Goal: Task Accomplishment & Management: Use online tool/utility

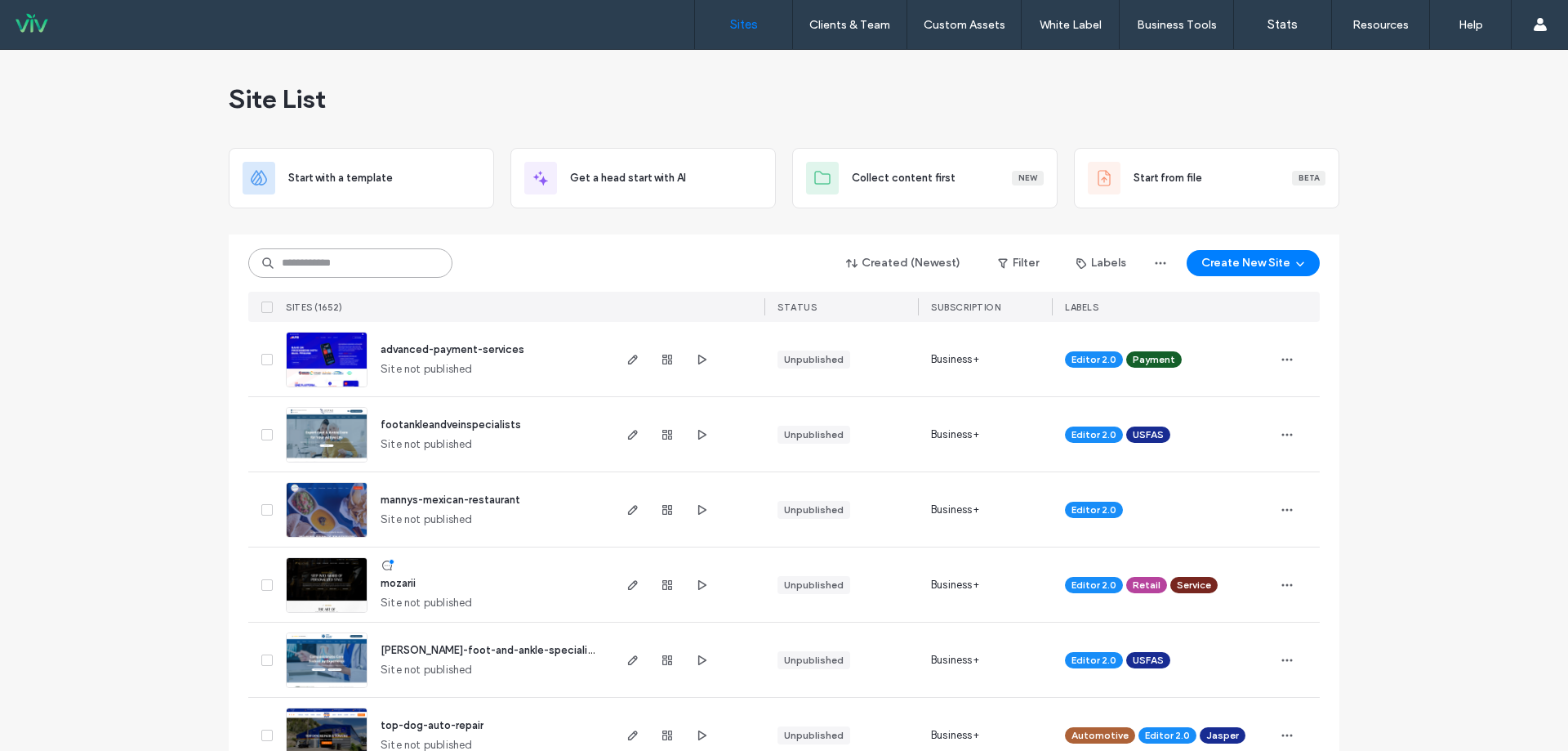
click at [348, 260] on input at bounding box center [350, 263] width 204 height 29
type input "********"
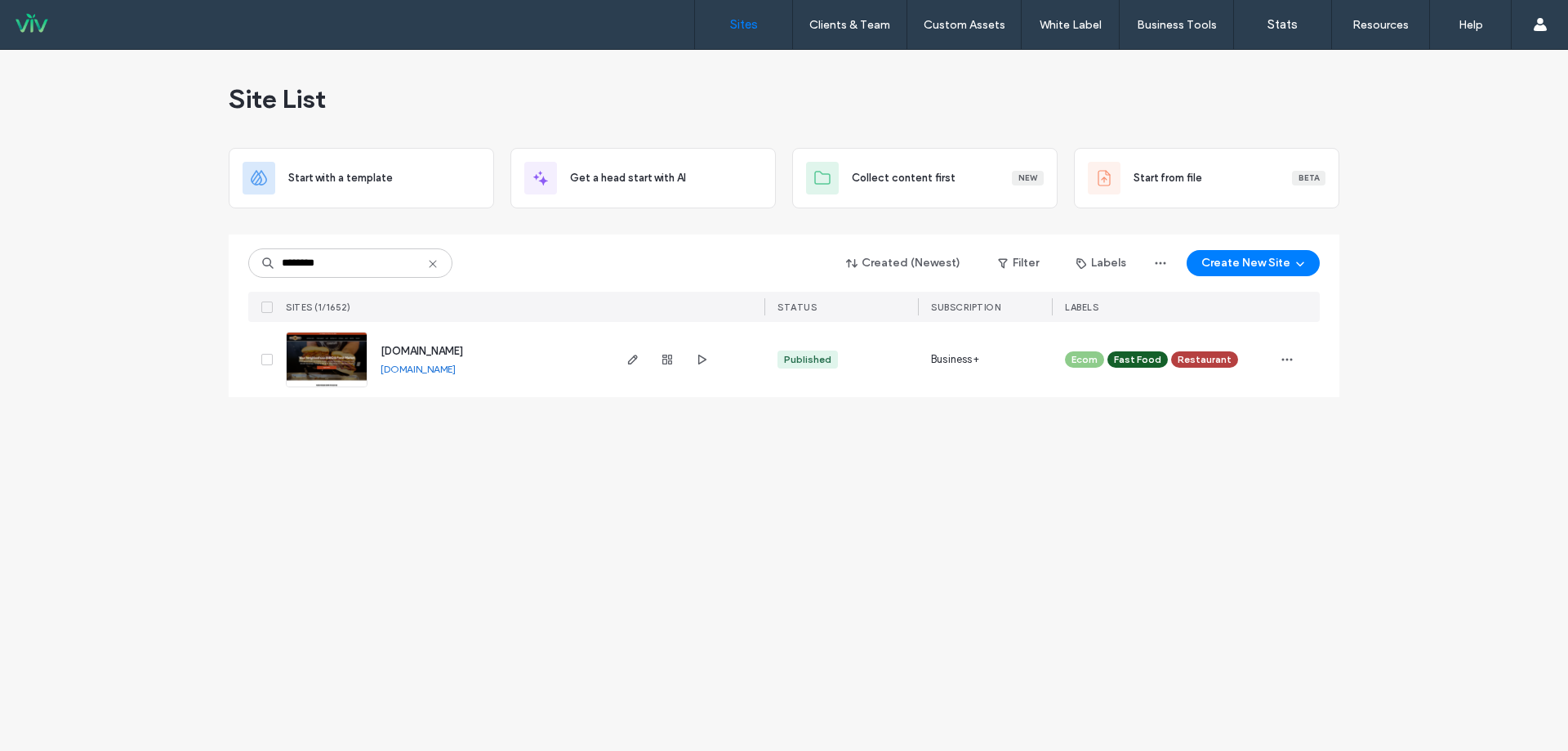
click at [413, 351] on span "[DOMAIN_NAME]" at bounding box center [422, 351] width 82 height 12
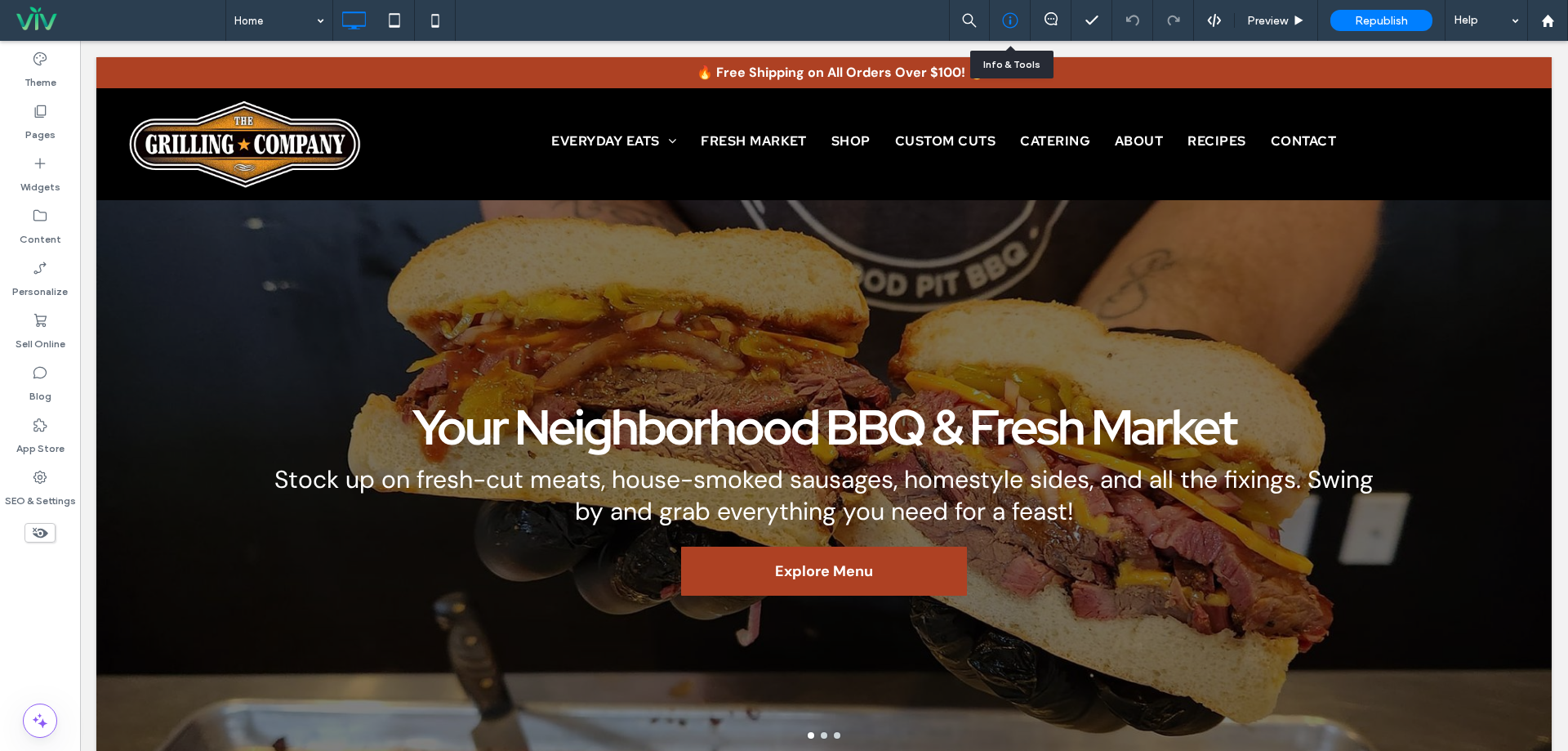
click at [1013, 26] on use at bounding box center [1010, 21] width 16 height 16
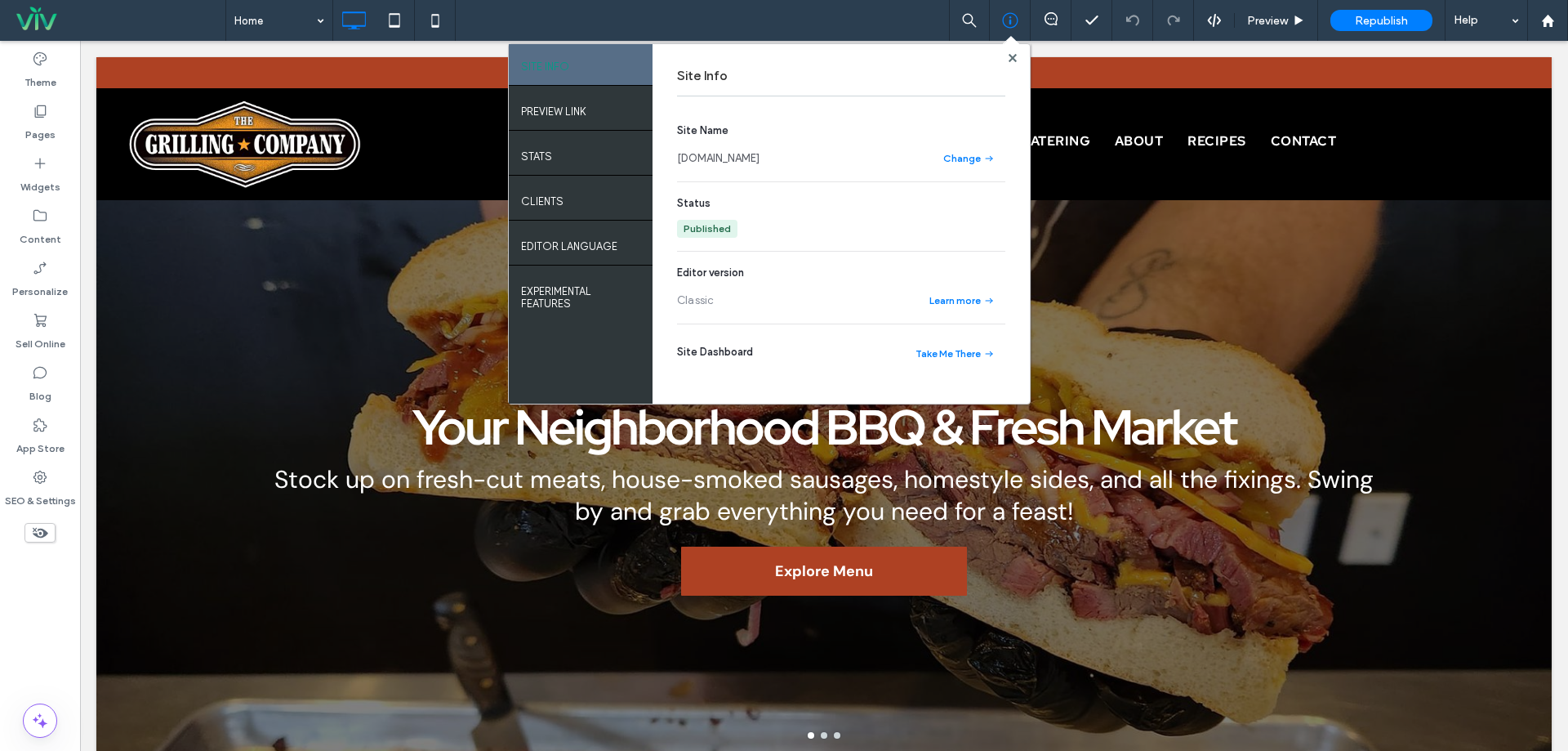
click at [545, 17] on div "Home SITE INFO PREVIEW LINK STATS Clients EDITOR LANGUAGE EXPERIMENTAL FEATURES…" at bounding box center [897, 20] width 1343 height 41
click at [1014, 54] on use at bounding box center [1011, 56] width 8 height 8
